Goal: Check status: Check status

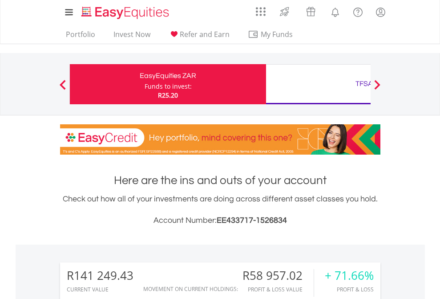
scroll to position [85, 140]
click at [145, 84] on div "Funds to invest:" at bounding box center [168, 86] width 47 height 9
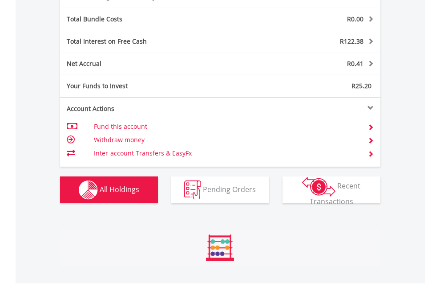
scroll to position [85, 140]
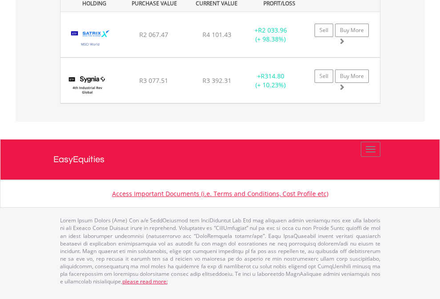
scroll to position [85, 140]
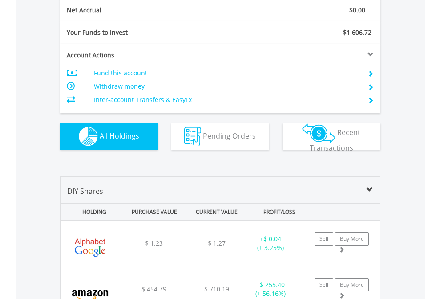
scroll to position [1008, 0]
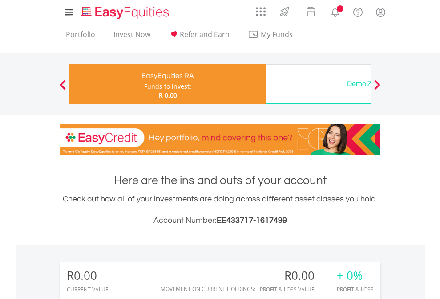
scroll to position [85, 140]
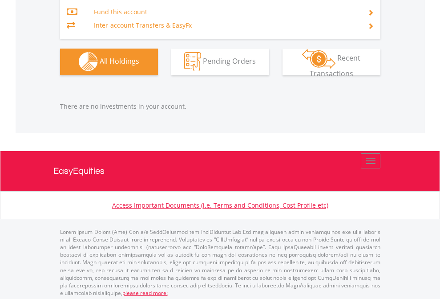
scroll to position [933, 0]
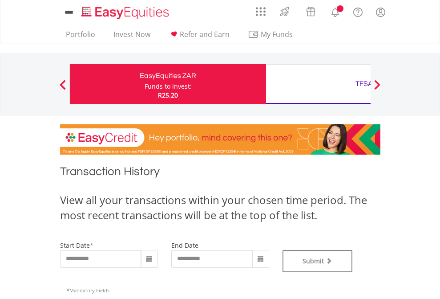
type input "**********"
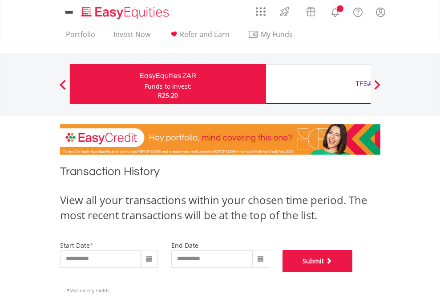
click at [353, 272] on button "Submit" at bounding box center [318, 261] width 70 height 22
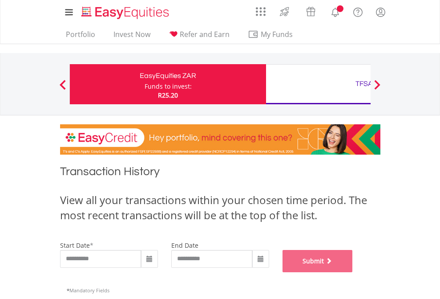
scroll to position [361, 0]
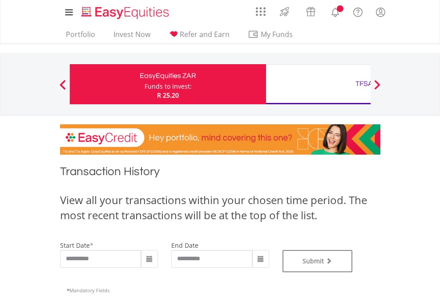
click at [318, 84] on div "TFSA" at bounding box center [364, 83] width 186 height 12
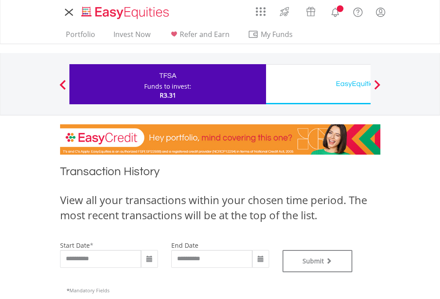
type input "**********"
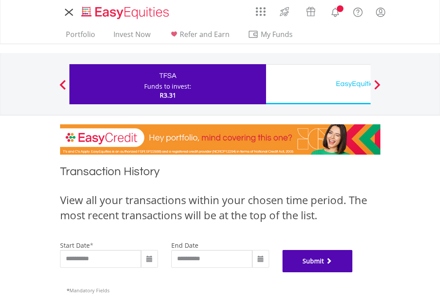
click at [353, 272] on button "Submit" at bounding box center [318, 261] width 70 height 22
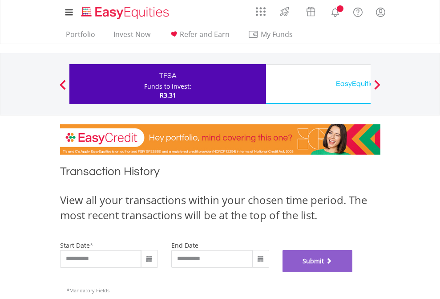
scroll to position [361, 0]
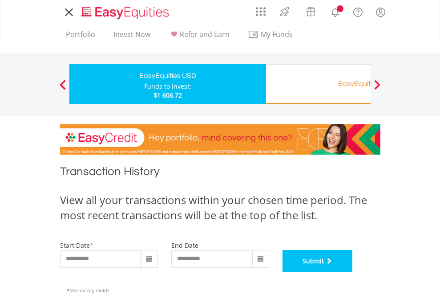
click at [353, 272] on button "Submit" at bounding box center [318, 261] width 70 height 22
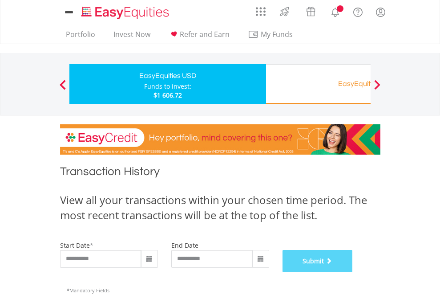
scroll to position [361, 0]
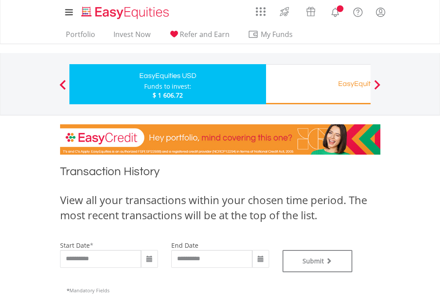
click at [318, 84] on div "EasyEquities RA" at bounding box center [364, 83] width 186 height 12
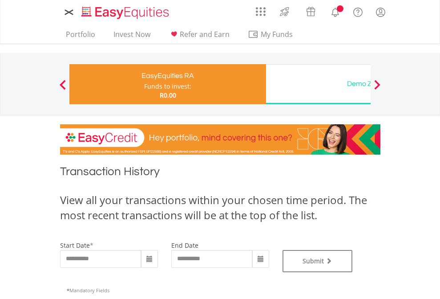
type input "**********"
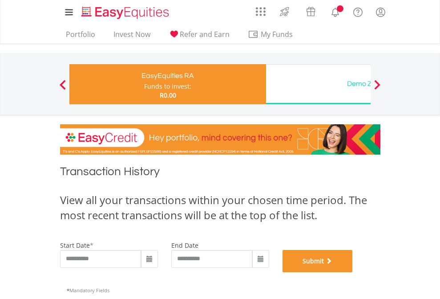
click at [353, 272] on button "Submit" at bounding box center [318, 261] width 70 height 22
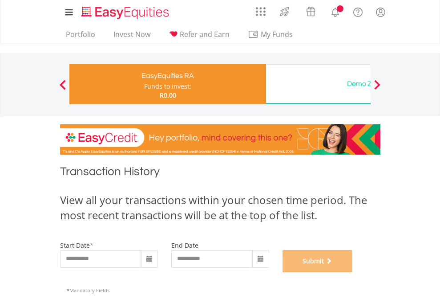
scroll to position [361, 0]
